Goal: Information Seeking & Learning: Learn about a topic

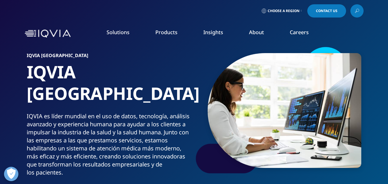
click at [328, 14] on link "Contact Us" at bounding box center [327, 10] width 39 height 13
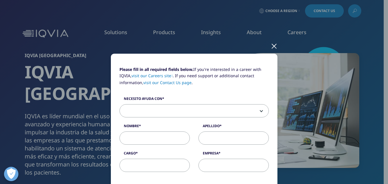
click at [271, 51] on div at bounding box center [274, 46] width 7 height 16
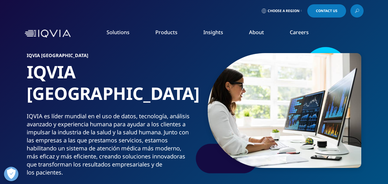
click at [384, 15] on div "Choose a Region Contact Us" at bounding box center [194, 11] width 388 height 22
click at [296, 35] on link "Careers" at bounding box center [299, 32] width 19 height 7
click at [294, 7] on link "Choose a Region" at bounding box center [282, 10] width 43 height 13
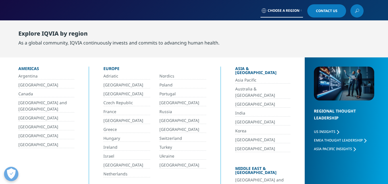
click at [41, 74] on link "Argentina" at bounding box center [46, 76] width 56 height 7
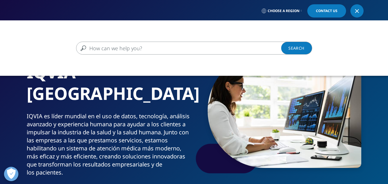
click at [221, 52] on input "Buscar" at bounding box center [186, 48] width 220 height 13
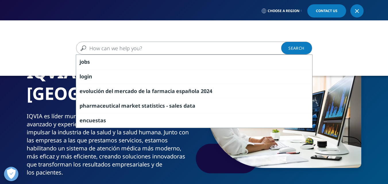
type input "jobs"
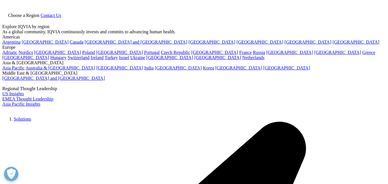
type input "jobs"
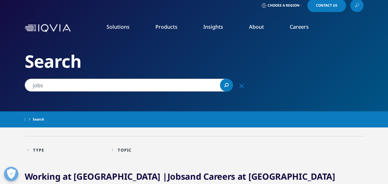
scroll to position [7, 0]
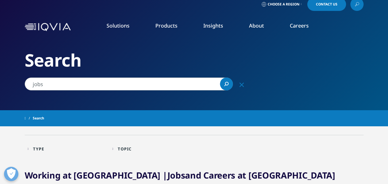
click at [344, 58] on h2 "Search" at bounding box center [194, 60] width 339 height 22
